Goal: Information Seeking & Learning: Learn about a topic

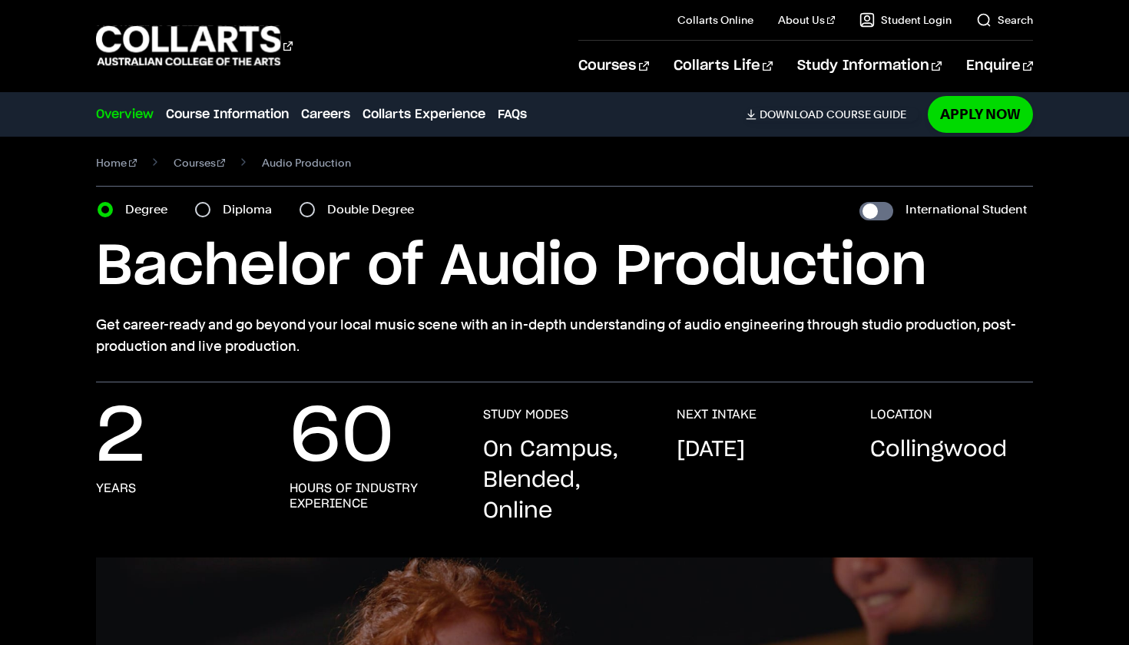
scroll to position [10, 0]
click at [349, 211] on label "Double Degree" at bounding box center [375, 209] width 96 height 22
click at [315, 211] on input "Double Degree" at bounding box center [307, 208] width 15 height 15
radio input "true"
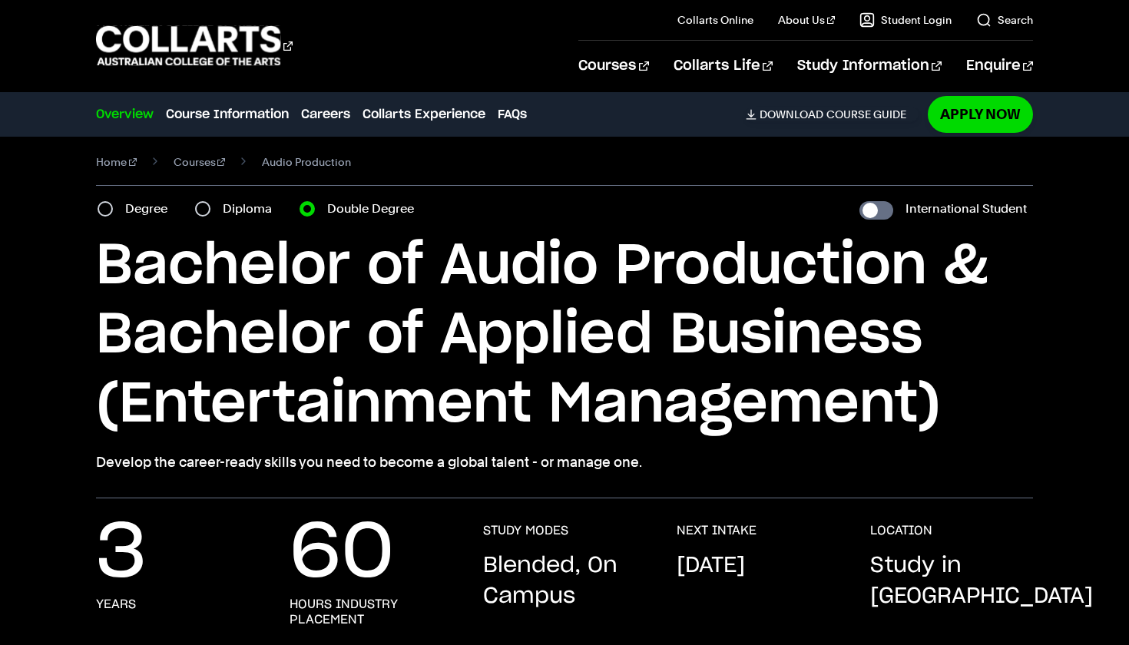
click at [141, 205] on label "Degree" at bounding box center [150, 209] width 51 height 22
click at [113, 205] on input "Degree" at bounding box center [105, 208] width 15 height 15
radio input "true"
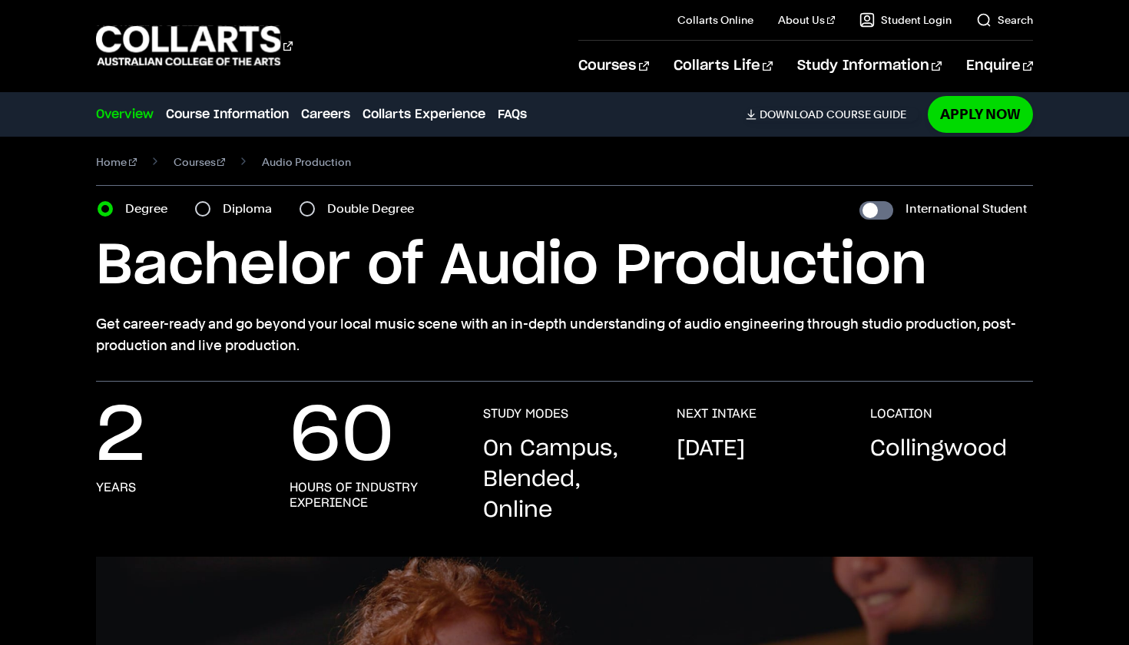
click at [355, 210] on label "Double Degree" at bounding box center [375, 209] width 96 height 22
click at [315, 210] on input "Double Degree" at bounding box center [307, 208] width 15 height 15
radio input "true"
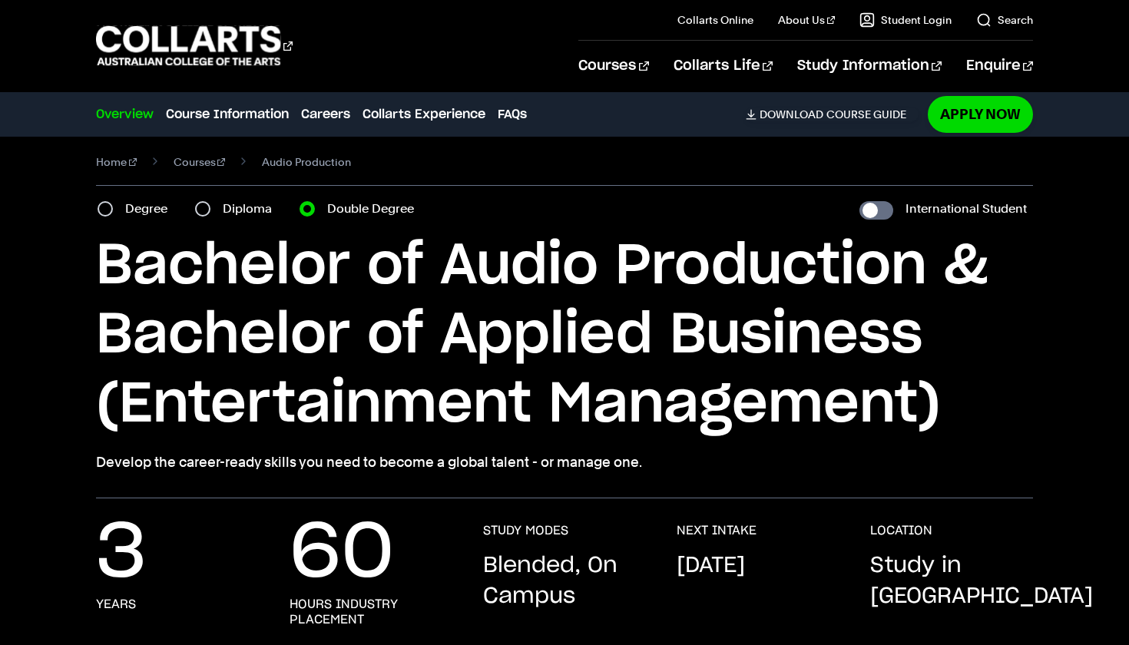
click at [112, 197] on section "Home Courses Audio Production Course variant Degree Diploma Double Degree Inter…" at bounding box center [564, 313] width 937 height 372
click at [114, 204] on div "Degree" at bounding box center [137, 209] width 79 height 22
click at [115, 210] on div "Degree" at bounding box center [137, 209] width 79 height 22
click at [106, 210] on input "Degree" at bounding box center [105, 208] width 15 height 15
radio input "true"
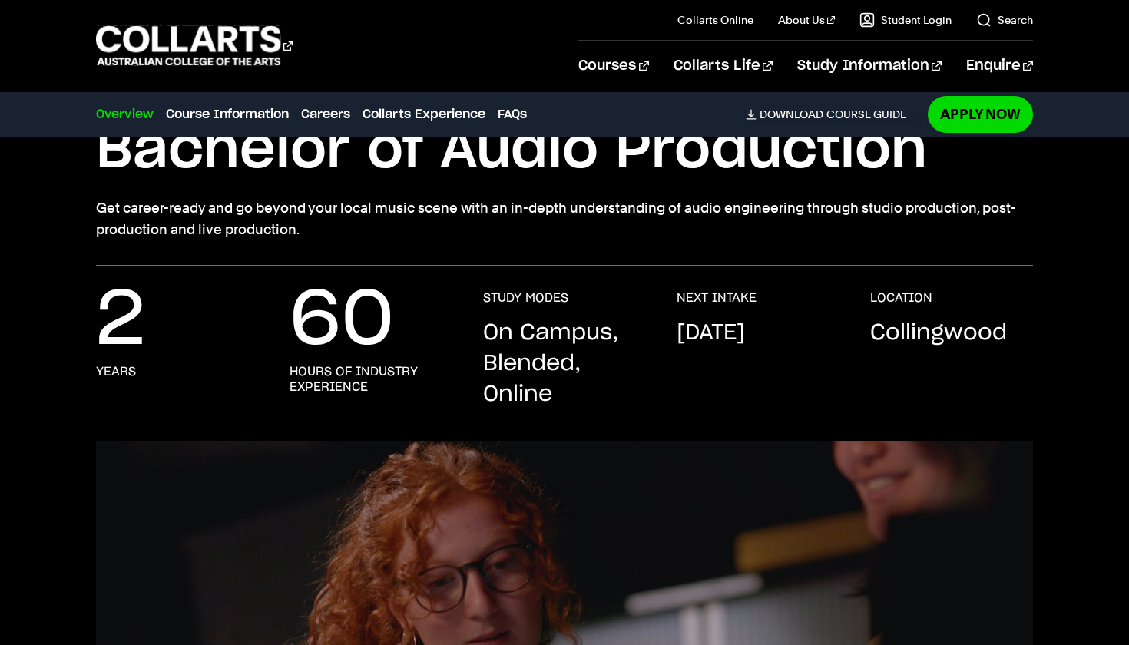
scroll to position [56, 0]
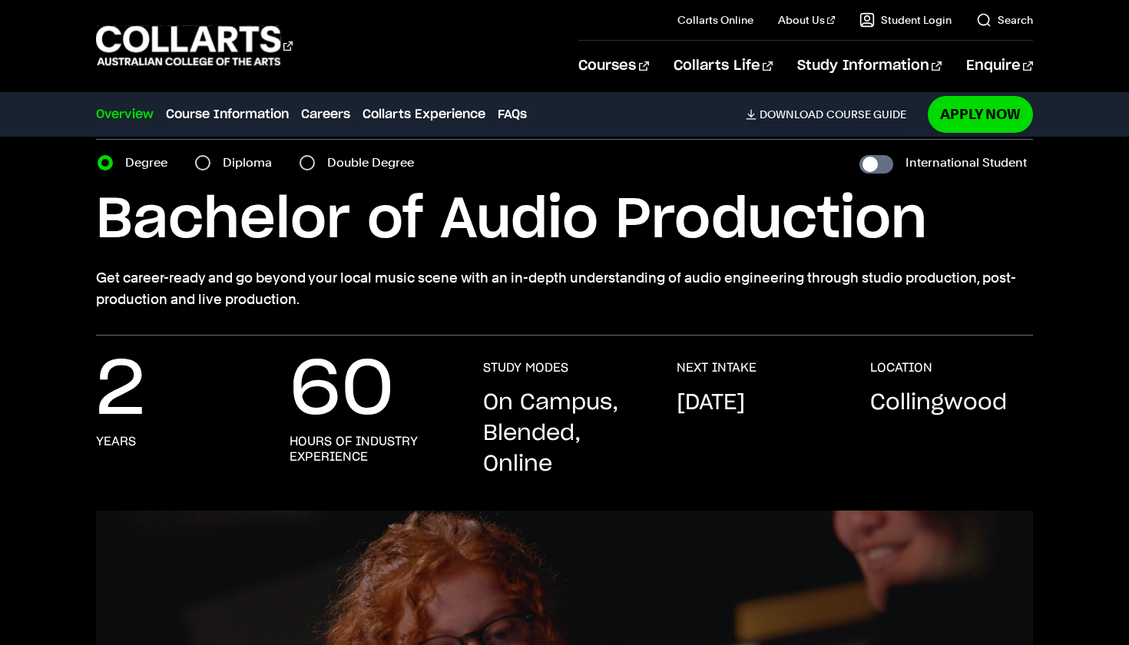
click at [321, 161] on div "Double Degree" at bounding box center [362, 163] width 124 height 22
click at [310, 160] on input "Double Degree" at bounding box center [307, 162] width 15 height 15
radio input "true"
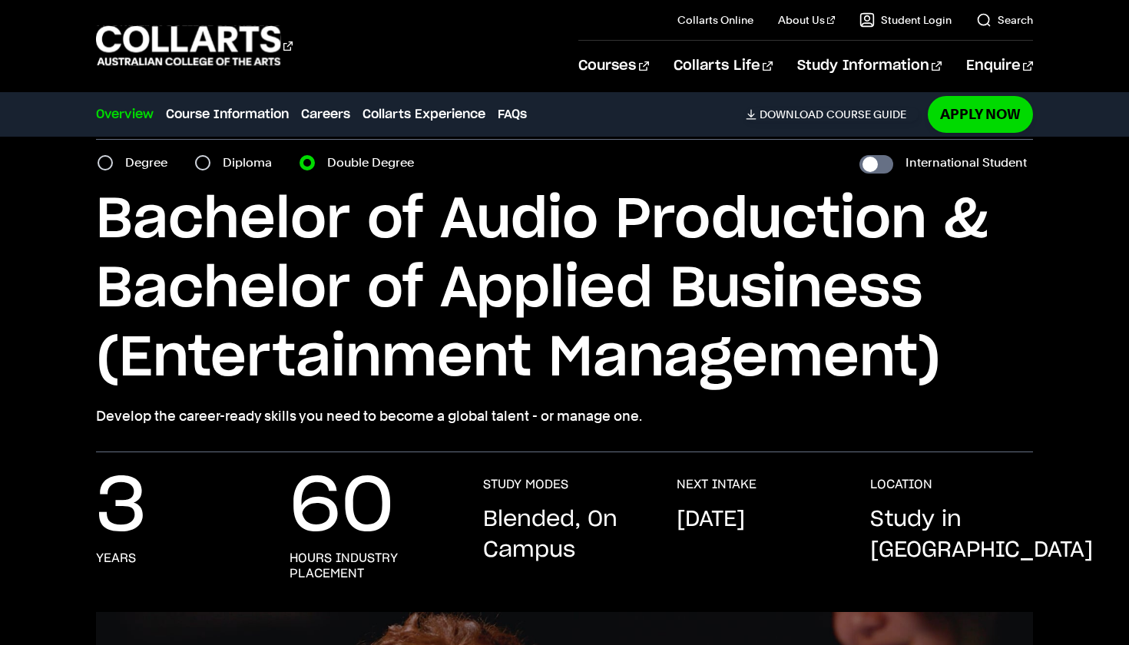
click at [111, 162] on input "Degree" at bounding box center [105, 162] width 15 height 15
radio input "true"
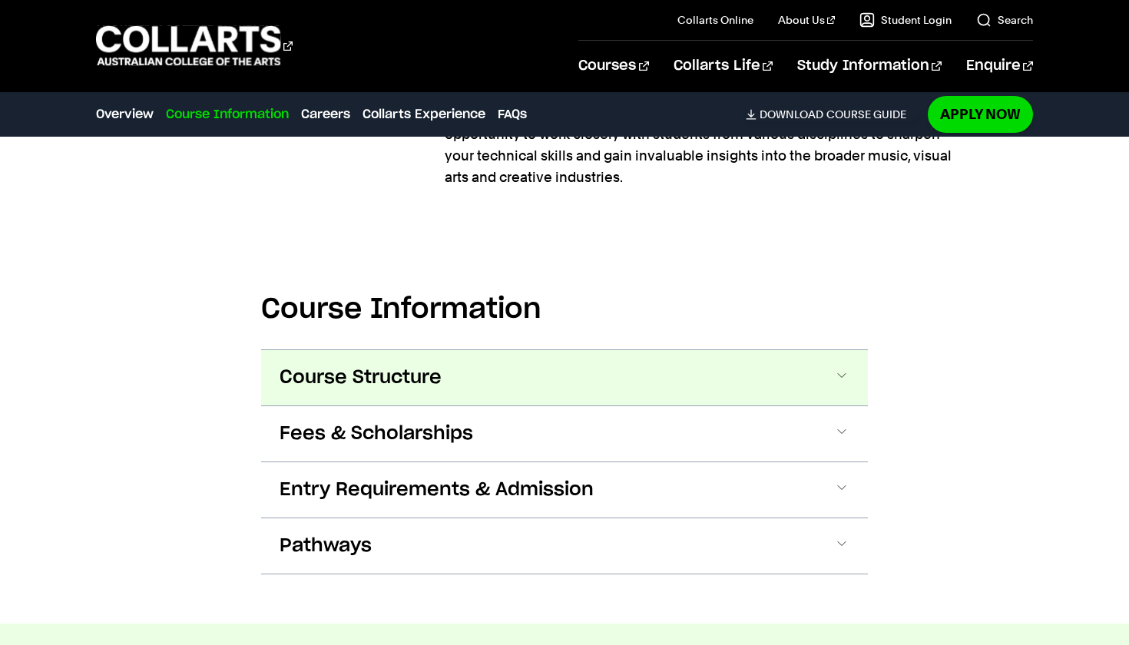
click at [364, 366] on button "Course Structure" at bounding box center [564, 377] width 607 height 55
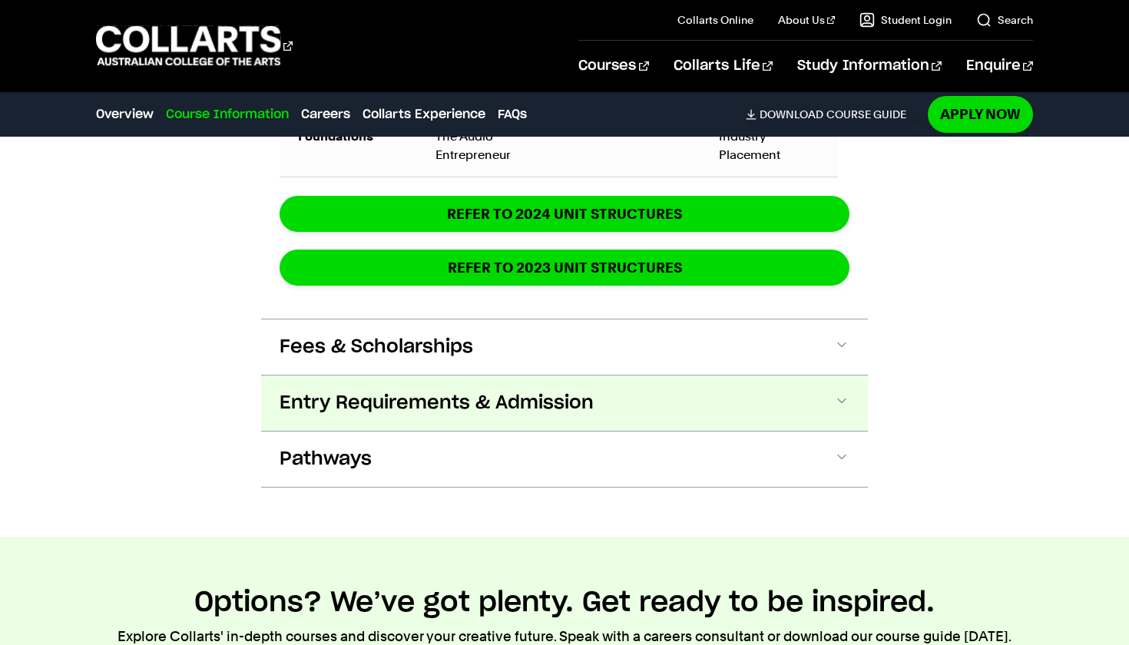
scroll to position [2631, 0]
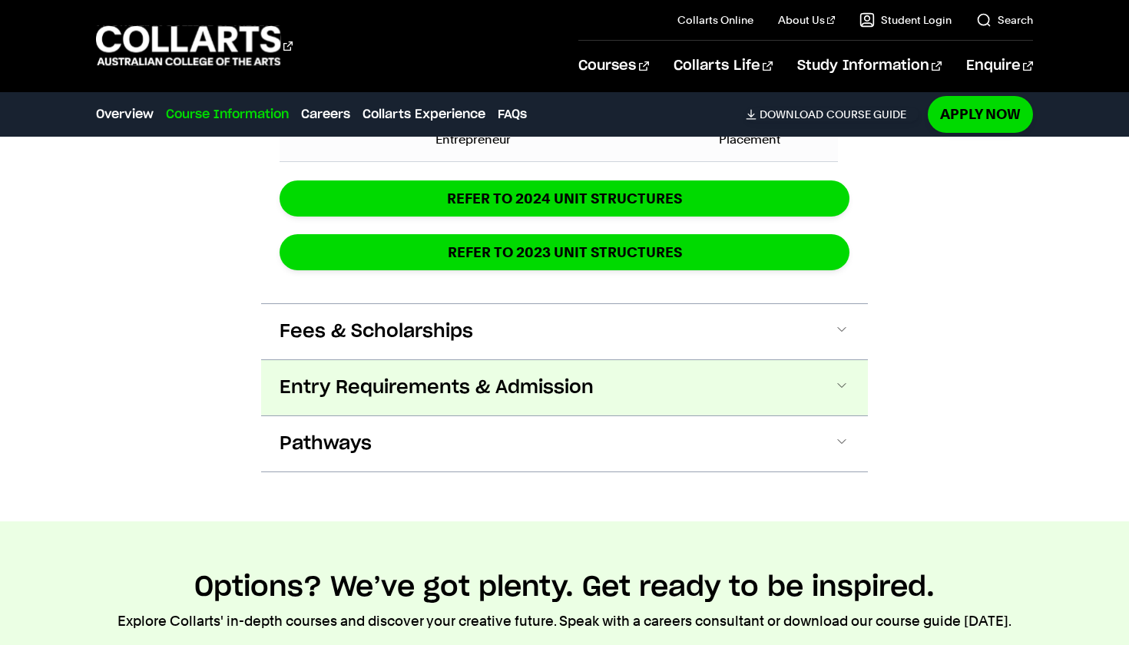
click at [435, 368] on button "Entry Requirements & Admission" at bounding box center [564, 387] width 607 height 55
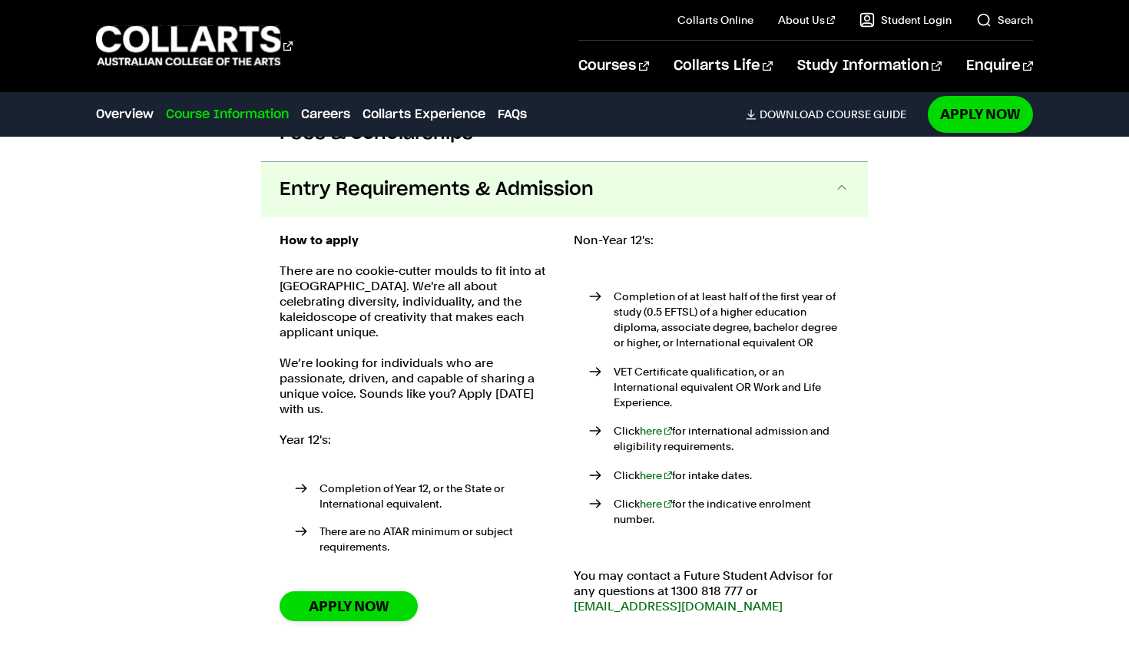
scroll to position [2824, 0]
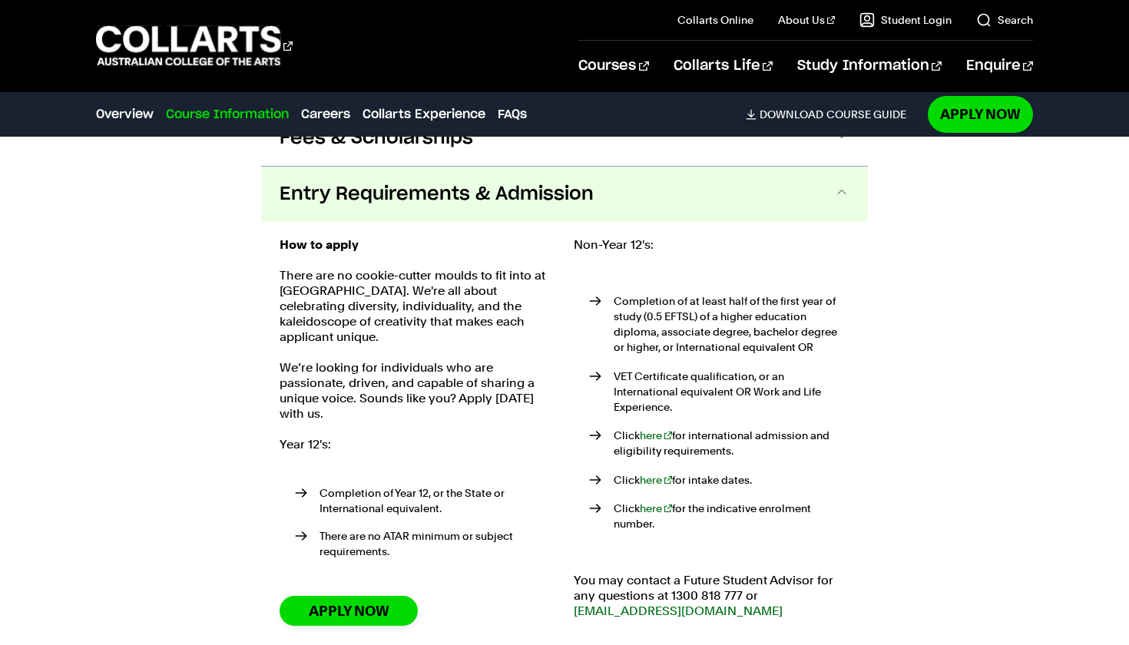
click at [509, 199] on span "Entry Requirements & Admission" at bounding box center [437, 194] width 314 height 25
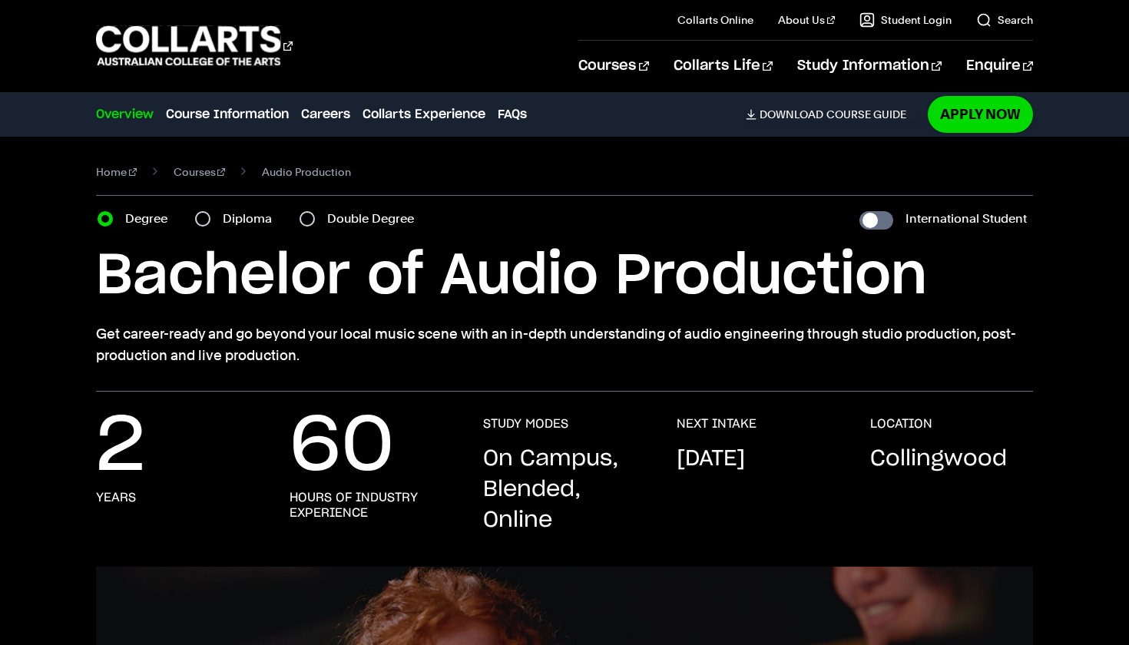
scroll to position [0, 0]
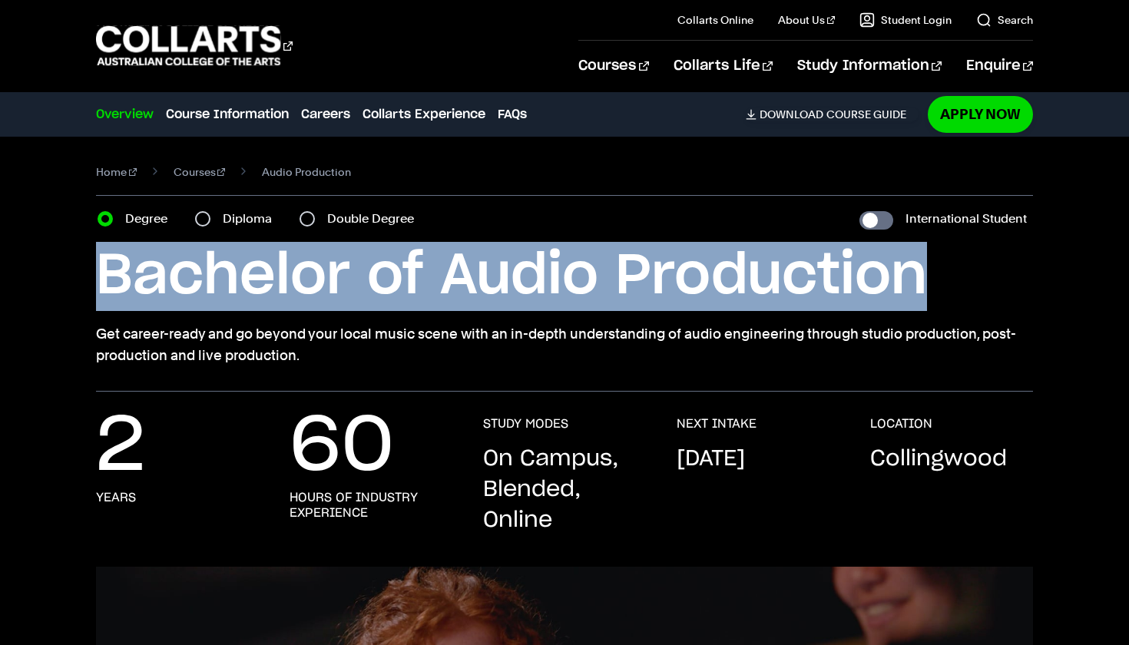
drag, startPoint x: 98, startPoint y: 277, endPoint x: 925, endPoint y: 283, distance: 826.5
click at [925, 283] on h1 "Bachelor of Audio Production" at bounding box center [564, 276] width 937 height 69
copy h1 "Bachelor of Audio Production"
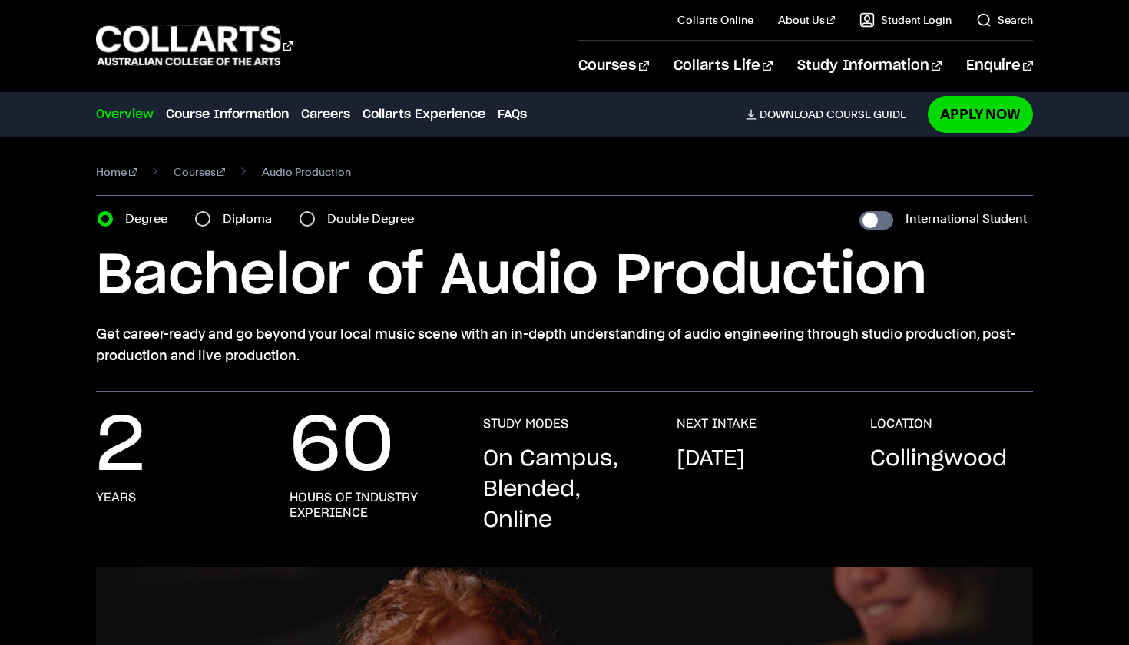
click at [1053, 315] on div "Home Courses Audio Production Course variant Degree Diploma Double Degree Inter…" at bounding box center [564, 264] width 1129 height 255
click at [376, 221] on label "Double Degree" at bounding box center [375, 219] width 96 height 22
click at [315, 221] on input "Double Degree" at bounding box center [307, 218] width 15 height 15
radio input "true"
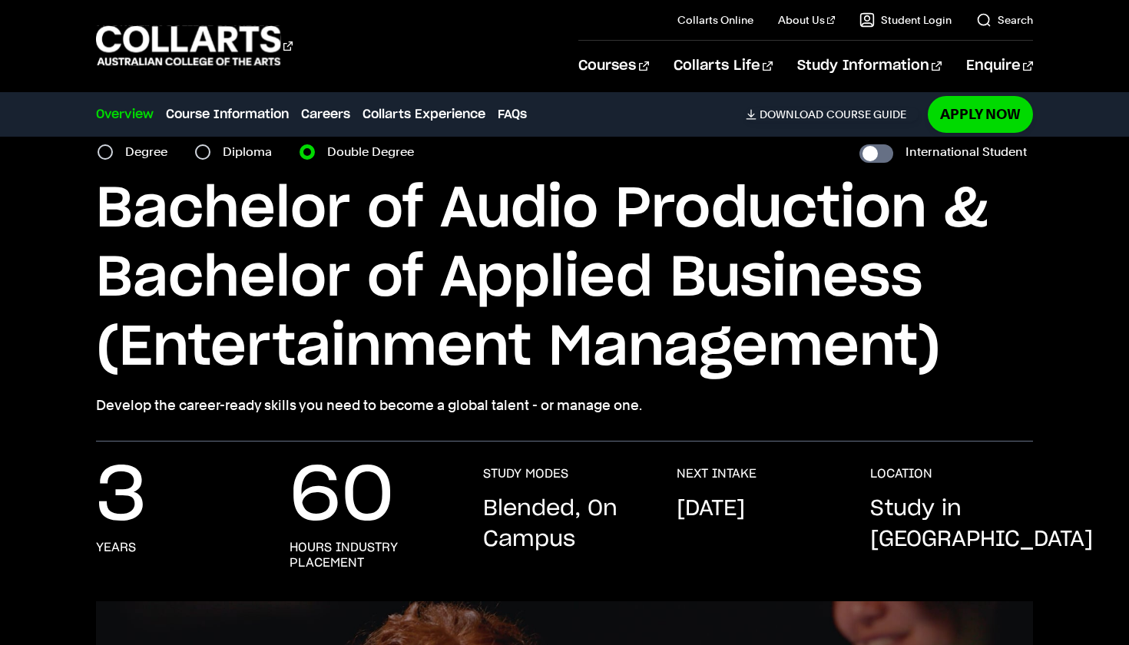
scroll to position [65, 0]
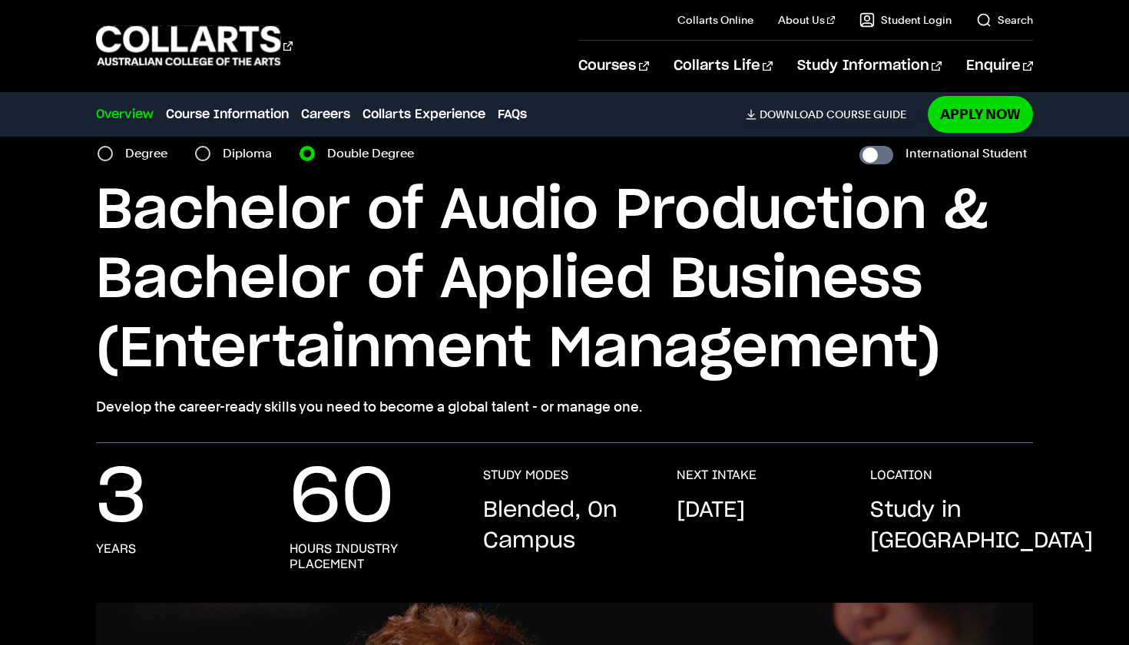
click at [157, 158] on label "Degree" at bounding box center [150, 154] width 51 height 22
click at [113, 158] on input "Degree" at bounding box center [105, 153] width 15 height 15
radio input "true"
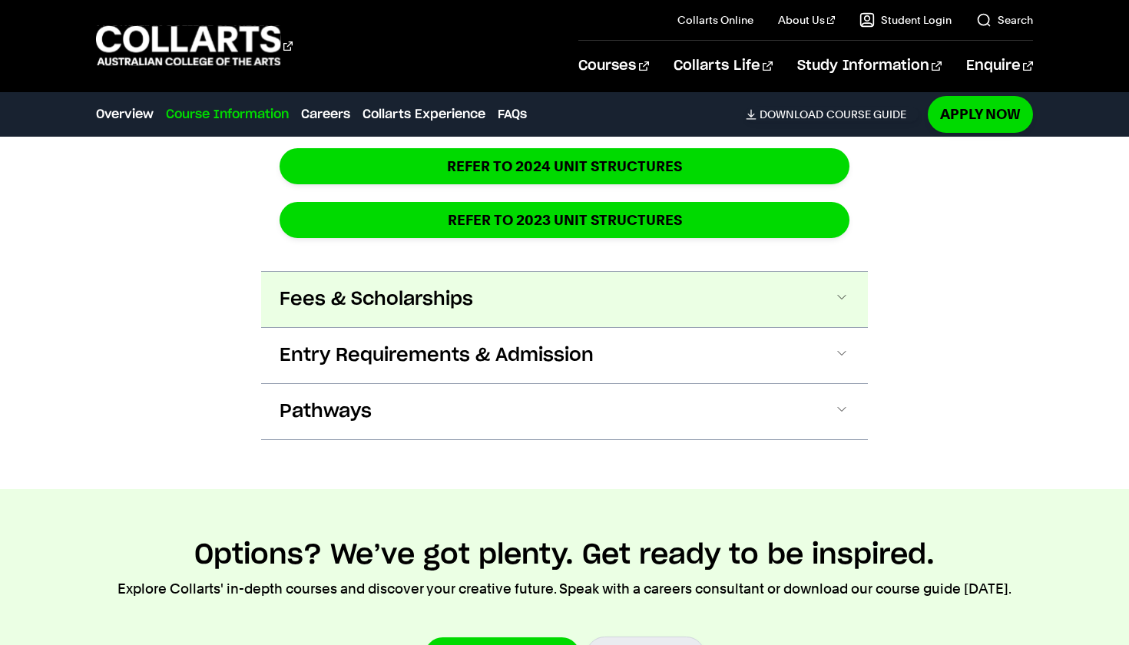
scroll to position [2747, 0]
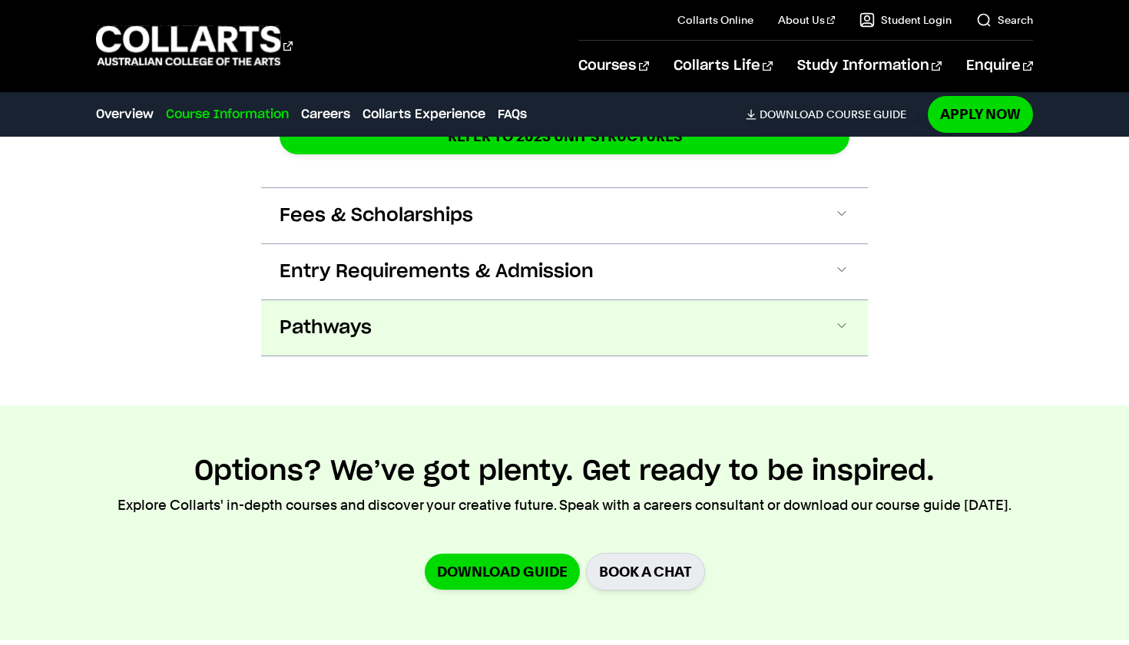
click at [487, 320] on button "Pathways" at bounding box center [564, 327] width 607 height 55
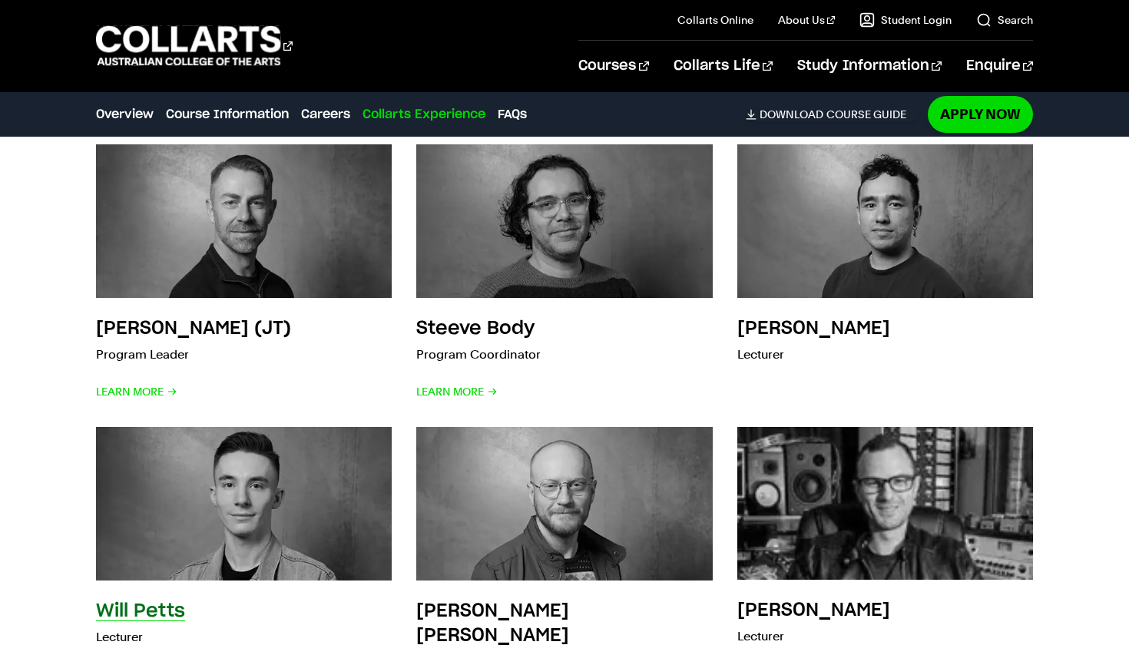
scroll to position [5679, 0]
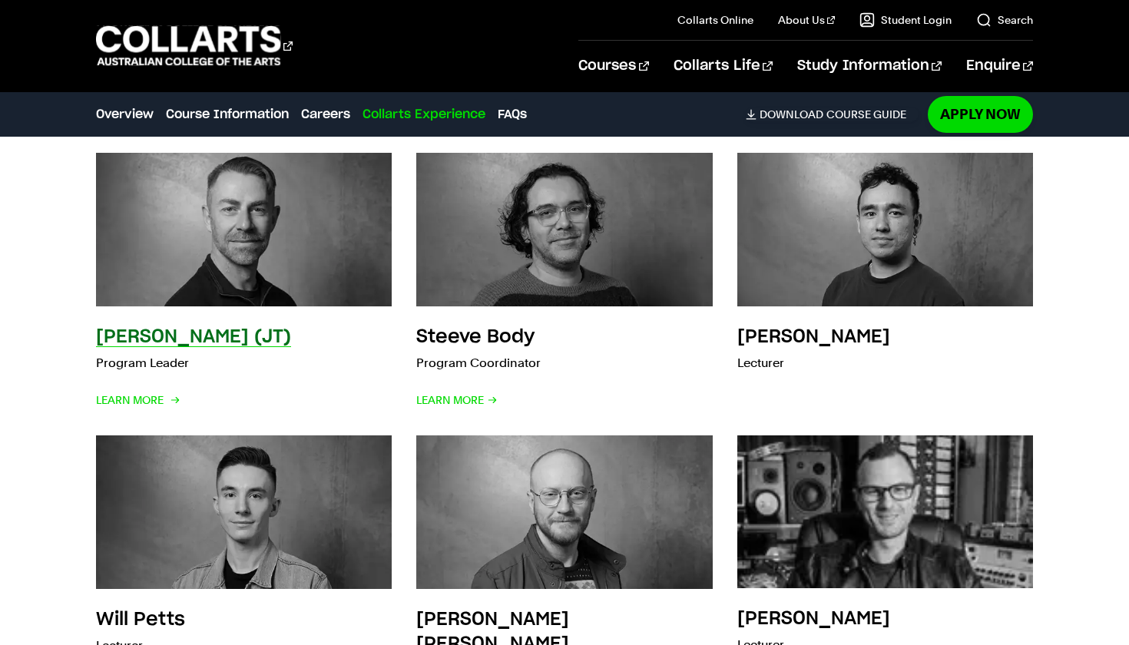
click at [379, 283] on img at bounding box center [244, 229] width 326 height 169
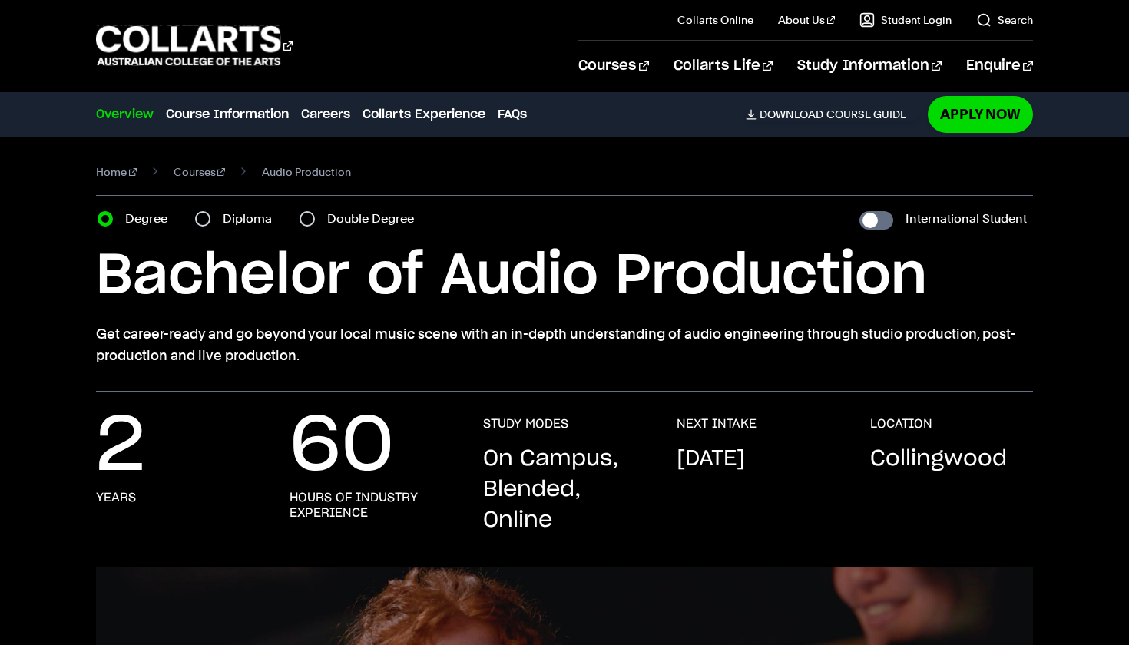
scroll to position [0, 0]
click at [240, 116] on link "Course Information" at bounding box center [227, 114] width 123 height 18
click at [847, 123] on ul "Overview Course Information Careers Collarts Experience FAQs Download Course Gu…" at bounding box center [507, 115] width 823 height 22
click at [779, 112] on span "Download" at bounding box center [792, 115] width 64 height 14
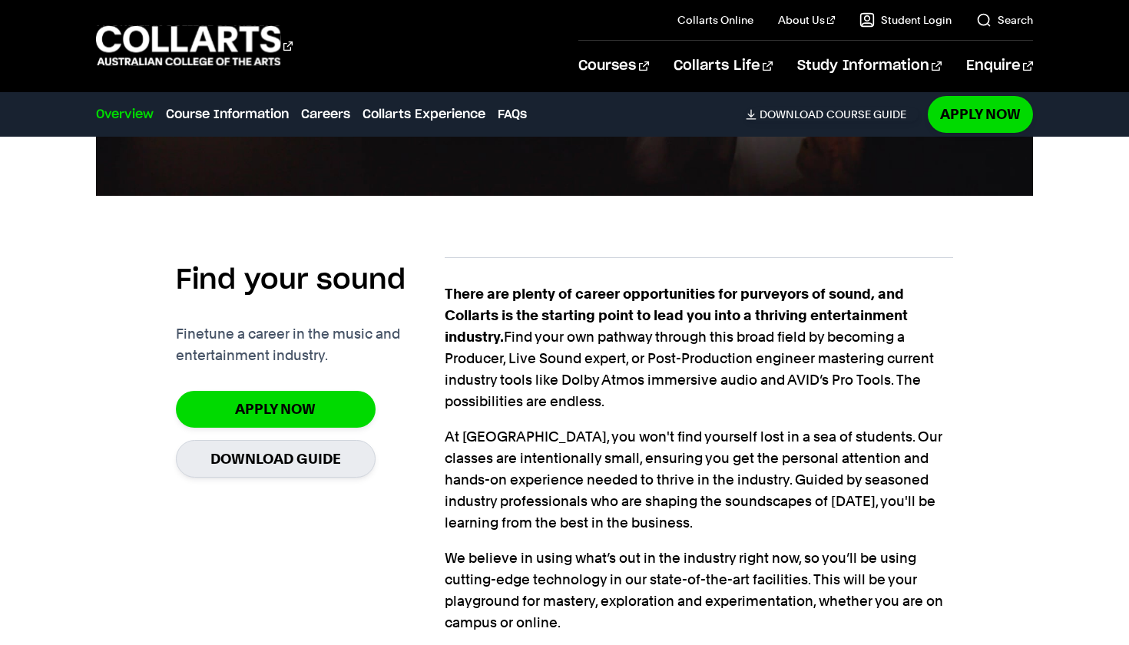
scroll to position [901, 0]
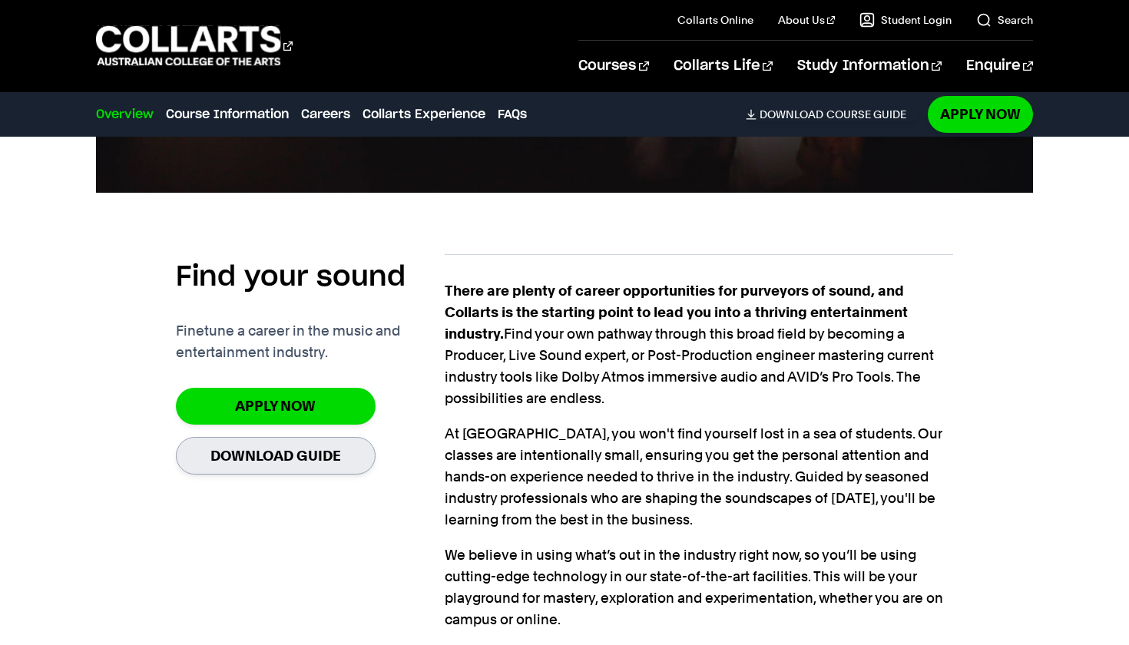
click at [351, 453] on link "Download Guide" at bounding box center [276, 456] width 200 height 38
click at [326, 452] on link "Download Guide" at bounding box center [276, 456] width 200 height 38
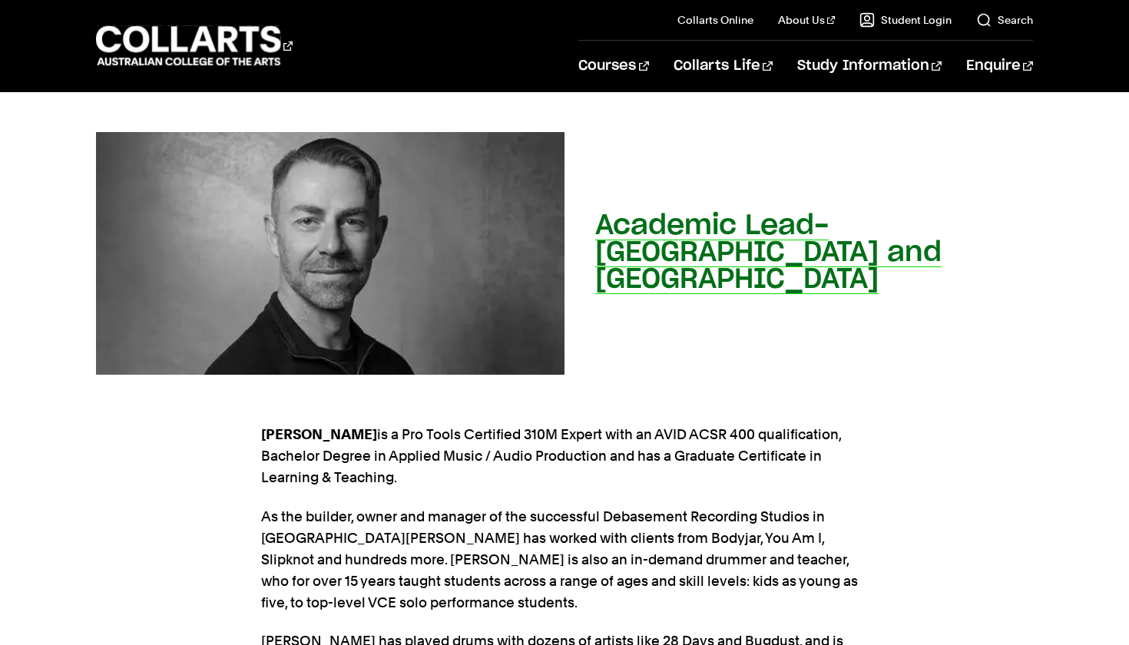
scroll to position [288, 0]
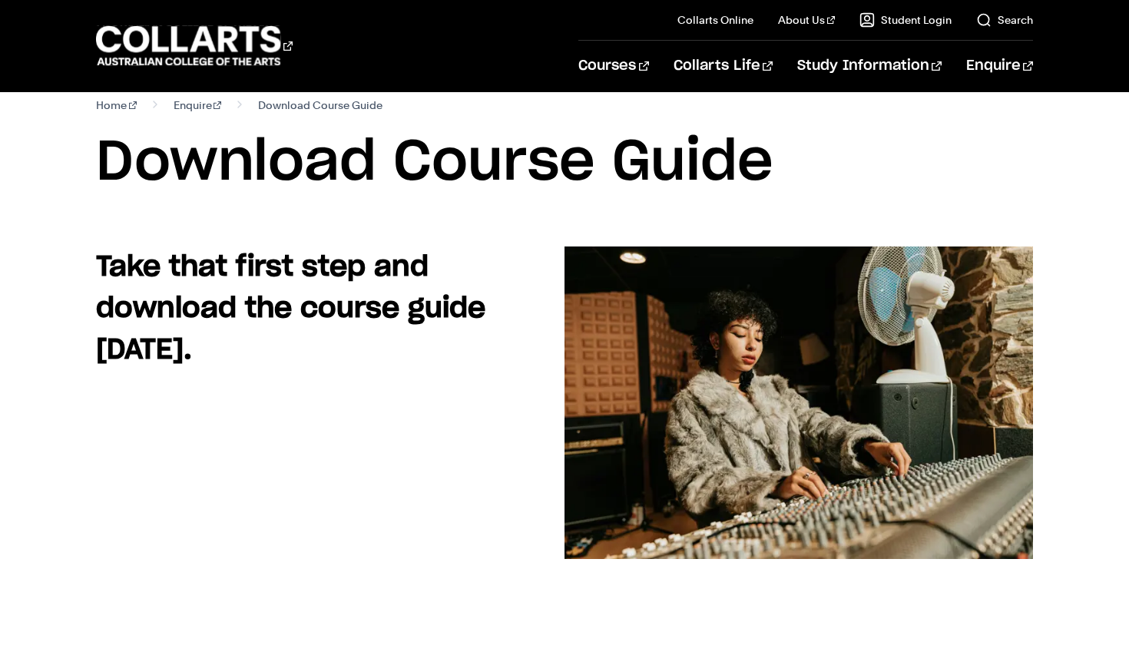
scroll to position [475, 0]
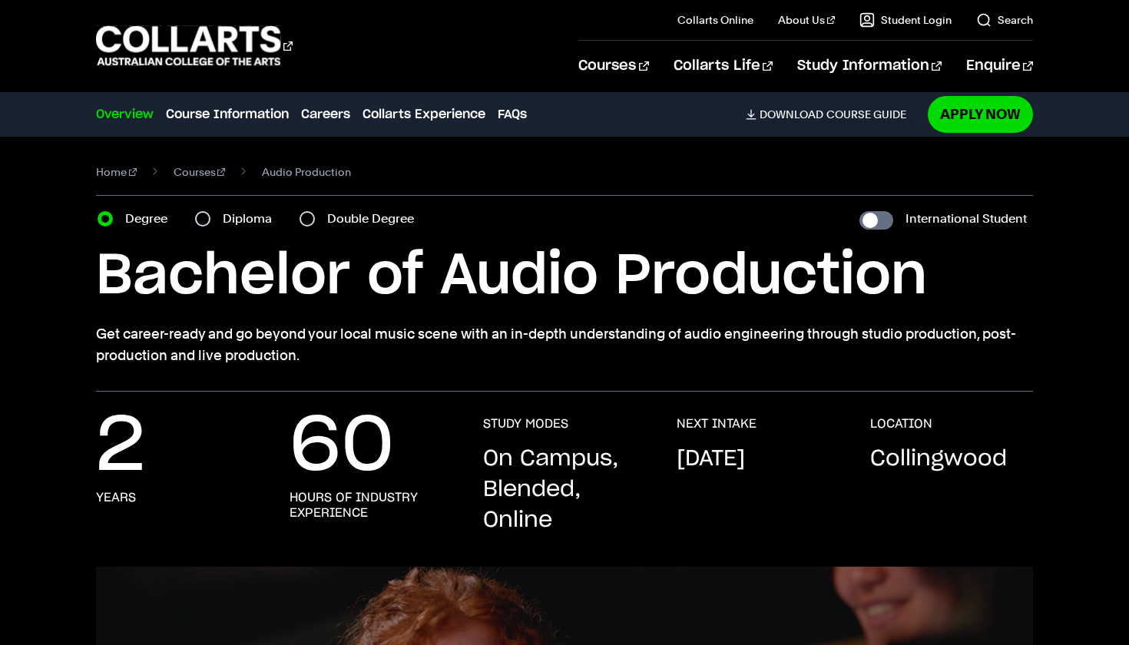
click at [194, 5] on div "Courses Collarts Online Study 100% online About Us History & Values Strategic P…" at bounding box center [564, 45] width 1129 height 91
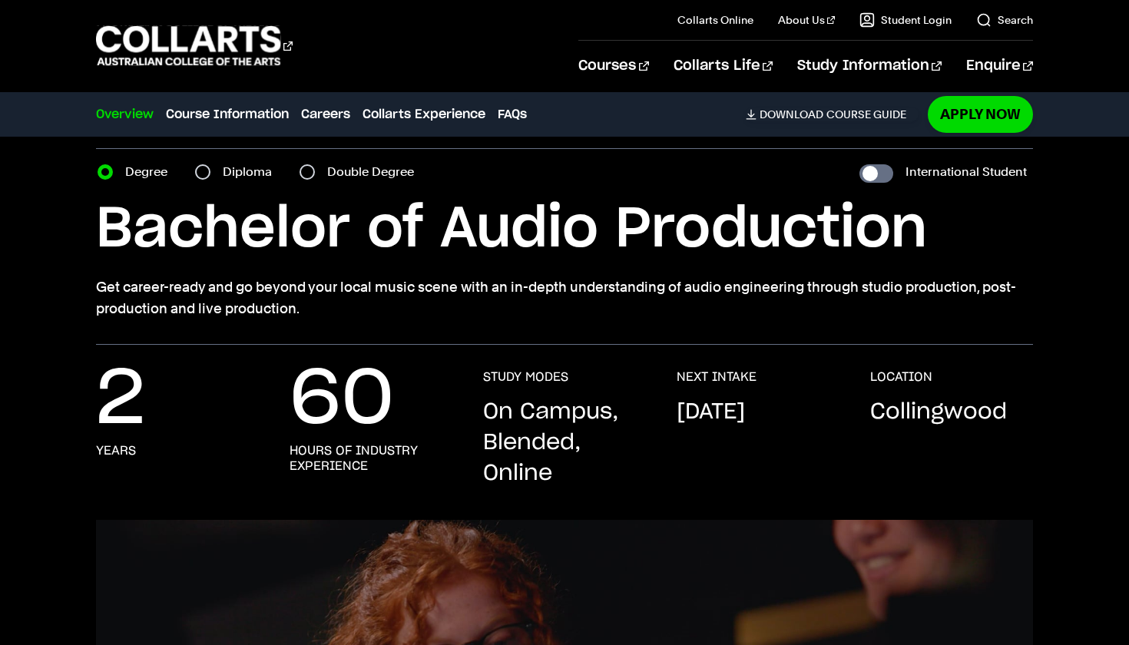
scroll to position [39, 0]
